Goal: Transaction & Acquisition: Purchase product/service

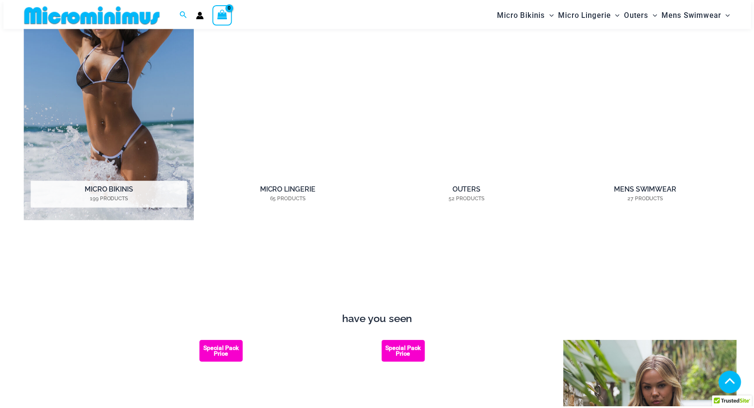
scroll to position [865, 0]
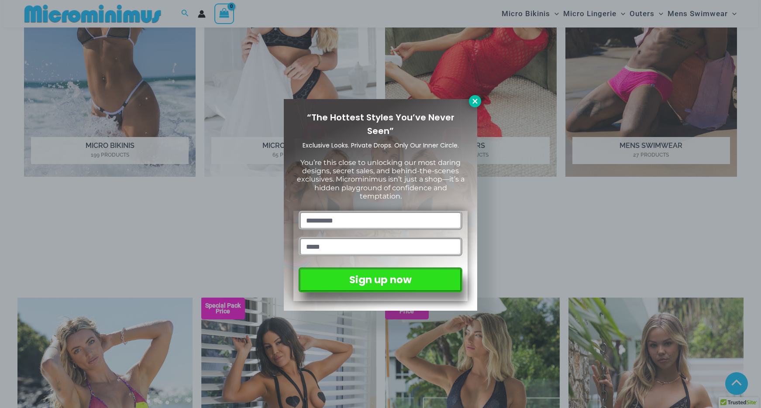
click at [477, 101] on icon at bounding box center [475, 101] width 8 height 8
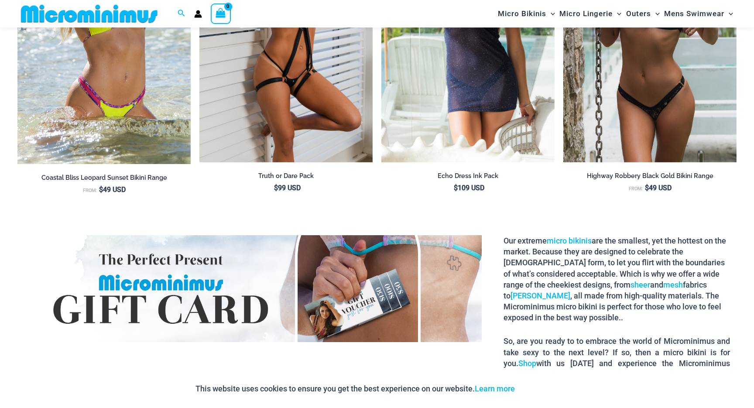
scroll to position [1040, 0]
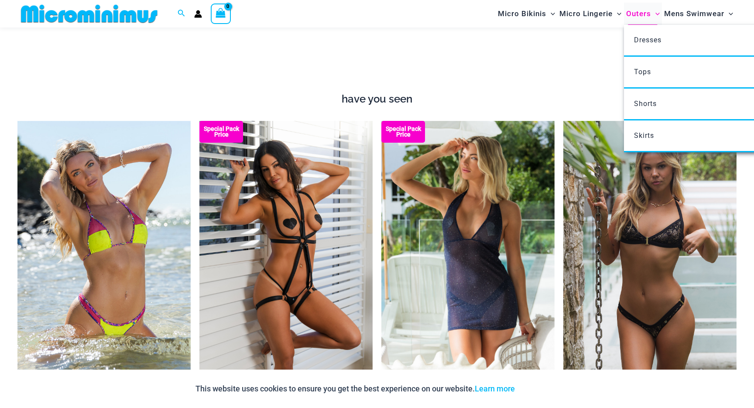
click at [637, 10] on span "Outers" at bounding box center [639, 14] width 25 height 22
